Goal: Find contact information: Find contact information

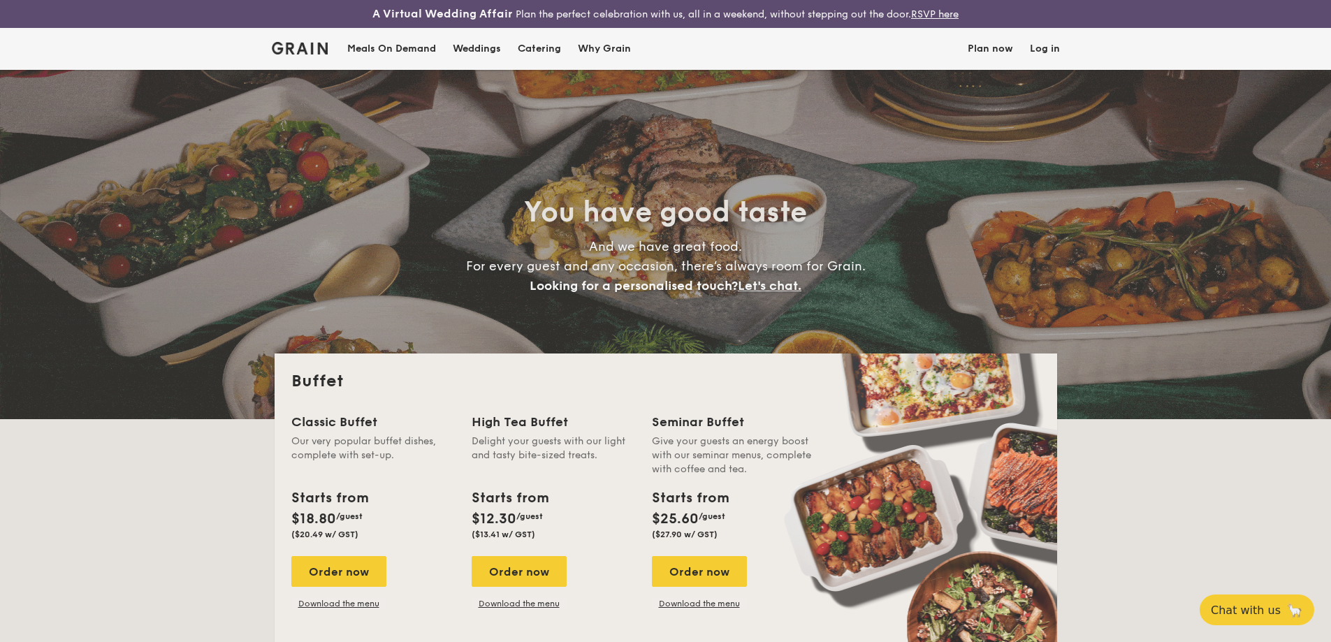
select select
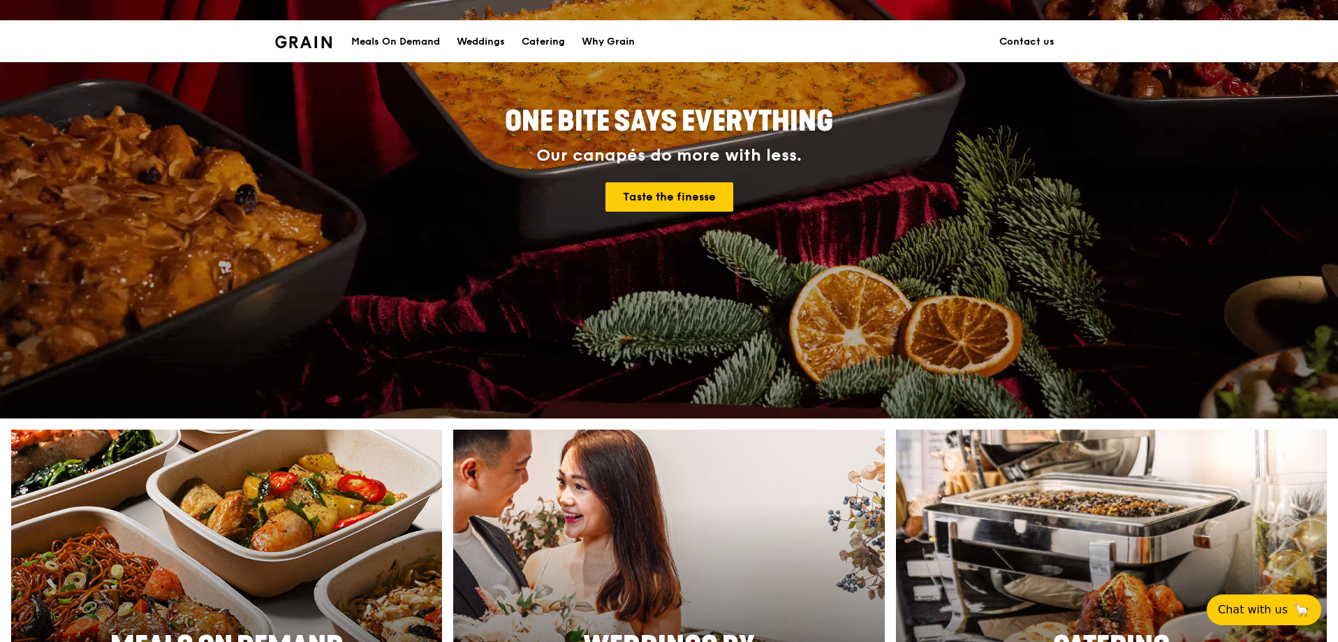
scroll to position [1248, 0]
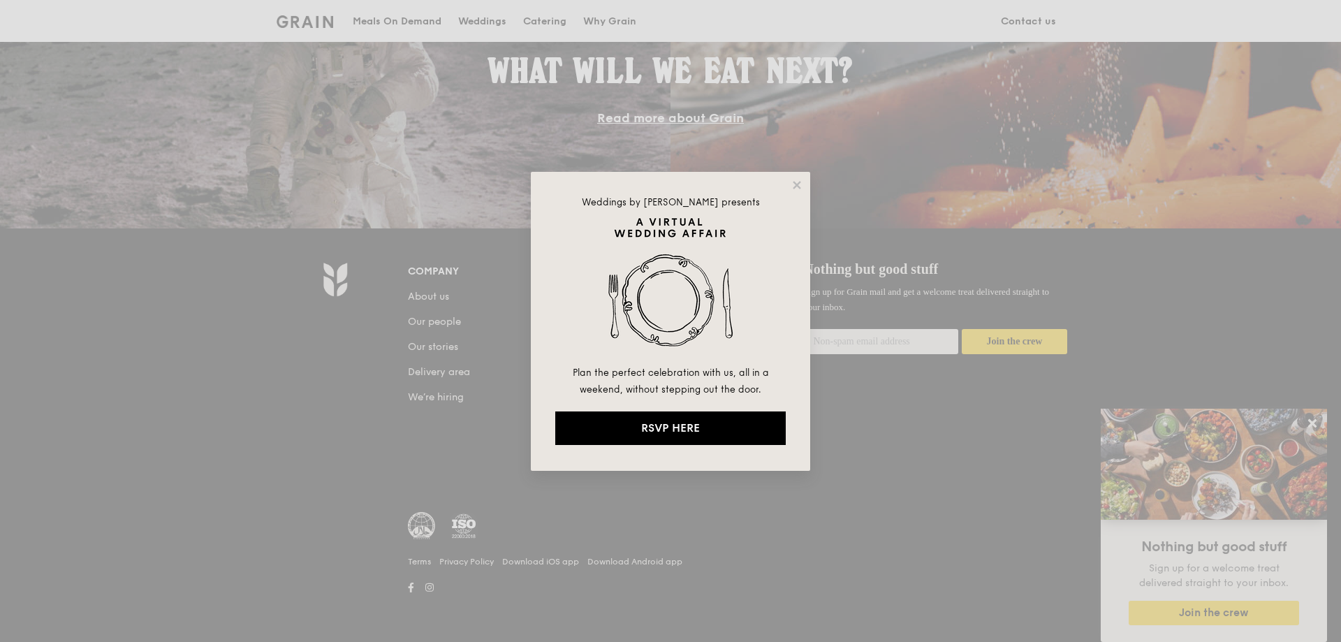
click at [1039, 20] on div "Weddings by [PERSON_NAME] presents Plan the perfect celebration with us, all in…" at bounding box center [670, 321] width 1341 height 642
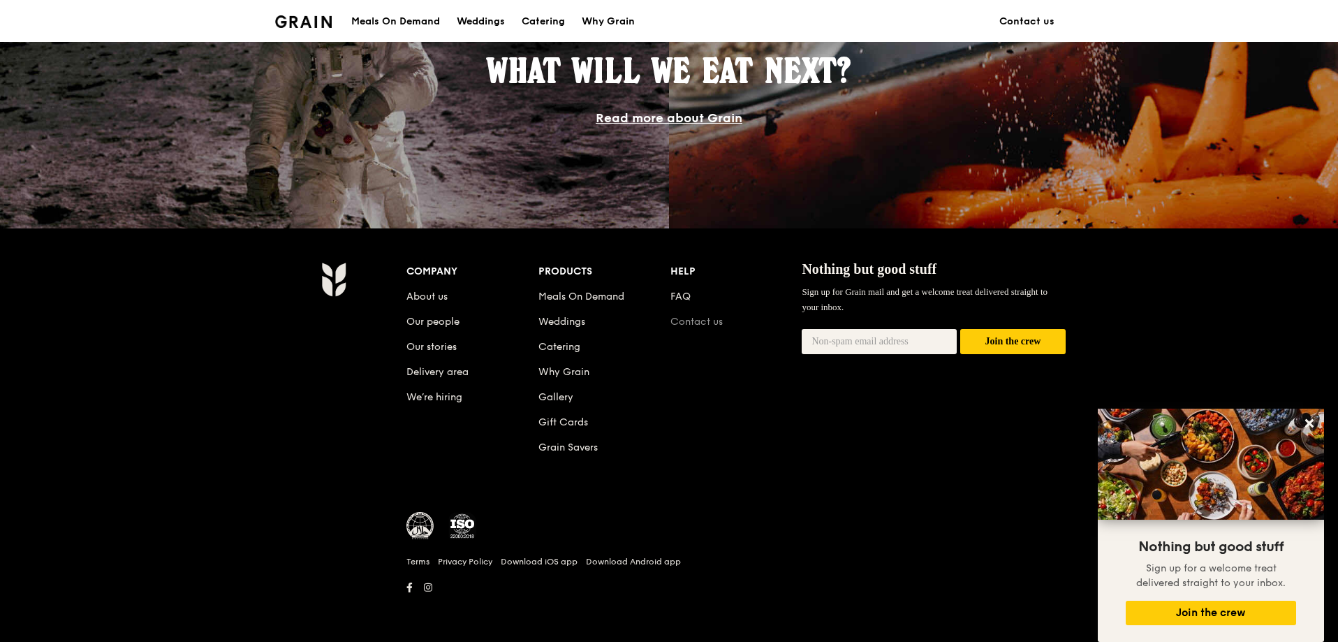
click at [708, 323] on link "Contact us" at bounding box center [697, 322] width 52 height 12
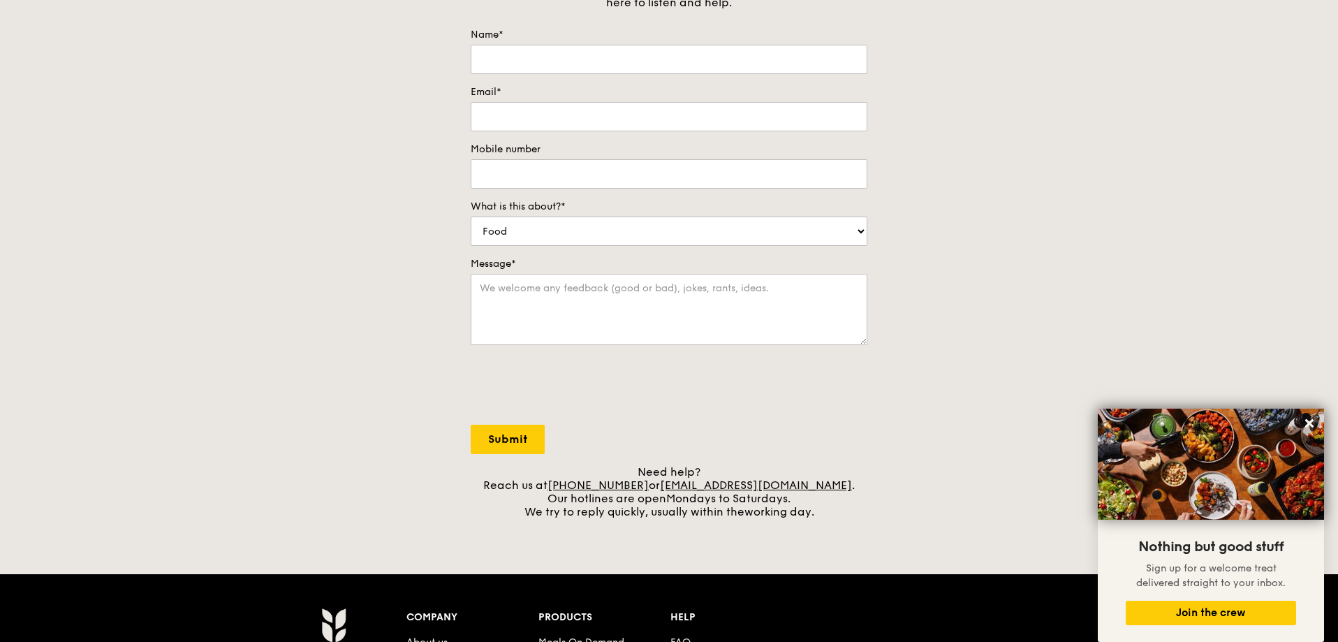
scroll to position [210, 0]
